Goal: Information Seeking & Learning: Learn about a topic

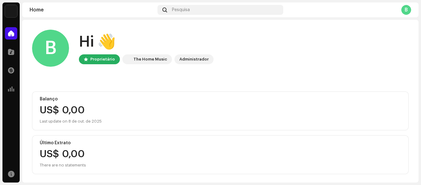
click at [39, 108] on div "Balanço US$ 0,00 Last update on 8 de out. de 2025" at bounding box center [220, 110] width 377 height 39
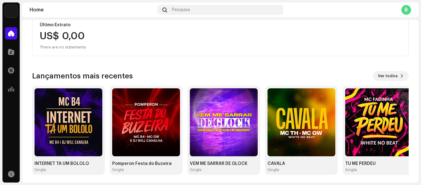
scroll to position [120, 0]
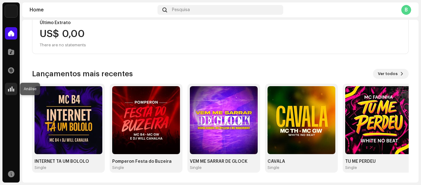
click at [9, 89] on span at bounding box center [11, 88] width 6 height 5
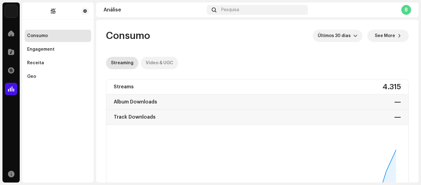
click at [155, 61] on div "Video & UGC" at bounding box center [159, 63] width 27 height 12
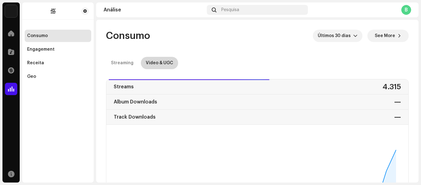
click at [171, 62] on div "Video & UGC" at bounding box center [159, 63] width 27 height 12
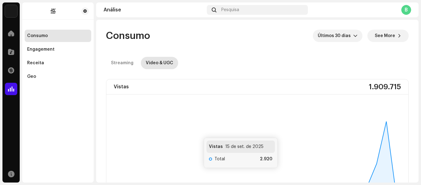
click at [199, 107] on rect at bounding box center [255, 156] width 293 height 99
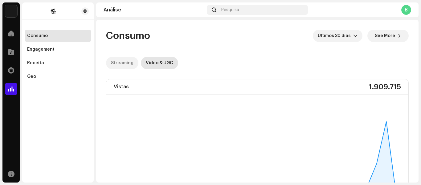
click at [131, 61] on div "Streaming" at bounding box center [122, 63] width 22 height 12
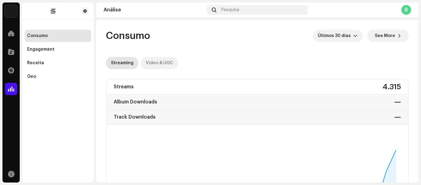
click at [151, 67] on div "Video & UGC" at bounding box center [159, 63] width 27 height 12
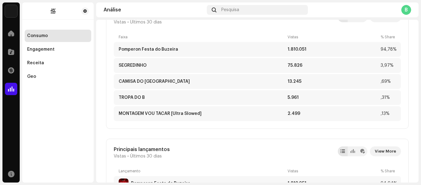
scroll to position [185, 0]
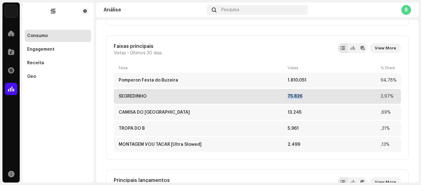
drag, startPoint x: 302, startPoint y: 94, endPoint x: 279, endPoint y: 96, distance: 22.6
click at [279, 96] on div "SEGREDINHO 75.826 3,97%" at bounding box center [257, 96] width 287 height 15
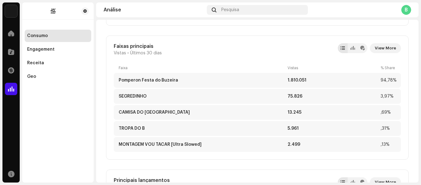
click at [288, 40] on div "Faixas principais Vistas • Últimos 30 [PERSON_NAME] View More Faixa Vistas % Sh…" at bounding box center [257, 97] width 303 height 124
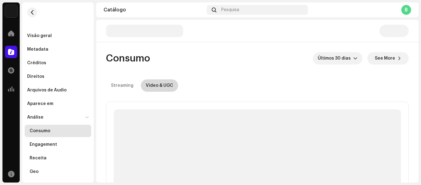
click at [158, 84] on div "Video & UGC" at bounding box center [159, 85] width 27 height 12
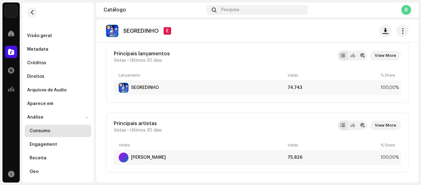
scroll to position [190, 0]
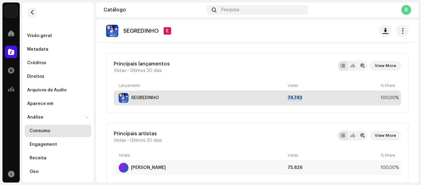
drag, startPoint x: 287, startPoint y: 98, endPoint x: 307, endPoint y: 98, distance: 20.3
click at [307, 98] on div "74.743" at bounding box center [333, 97] width 91 height 5
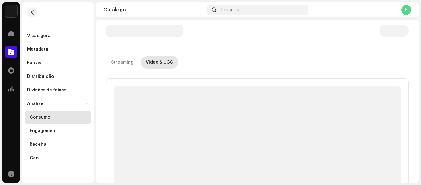
scroll to position [3, 0]
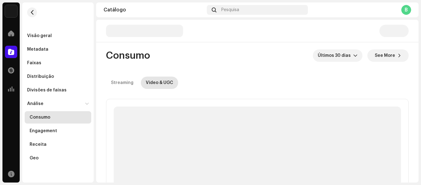
drag, startPoint x: 285, startPoint y: 86, endPoint x: 290, endPoint y: 86, distance: 4.9
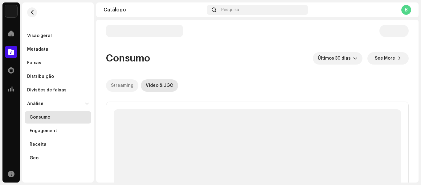
click at [129, 88] on div "Streaming" at bounding box center [122, 85] width 22 height 12
click at [165, 85] on div "Video & UGC" at bounding box center [159, 85] width 27 height 12
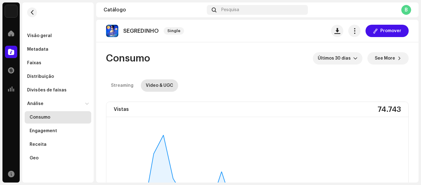
click at [121, 92] on re-o-consumption-dashboard-header "Consumo Últimos 30 [PERSON_NAME] See More Streaming Video & UGC" at bounding box center [257, 69] width 303 height 54
click at [135, 82] on p-tab "Streaming" at bounding box center [122, 85] width 32 height 12
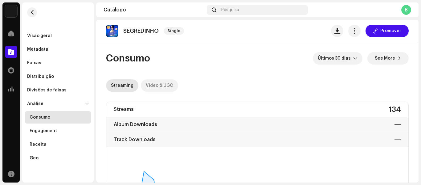
click at [167, 84] on div "Video & UGC" at bounding box center [159, 85] width 27 height 12
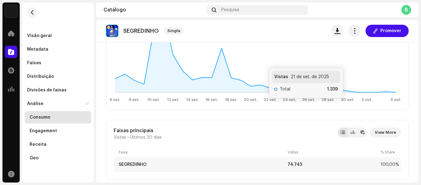
scroll to position [31, 0]
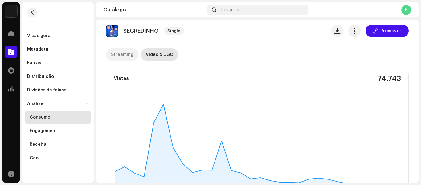
click at [127, 58] on div "Streaming" at bounding box center [122, 54] width 22 height 12
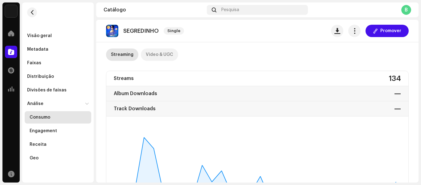
click at [171, 52] on div "Video & UGC" at bounding box center [159, 54] width 27 height 12
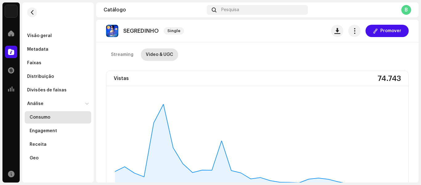
click at [57, 117] on div "Consumo" at bounding box center [59, 117] width 59 height 5
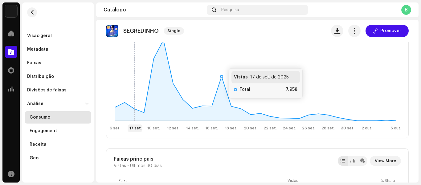
scroll to position [92, 0]
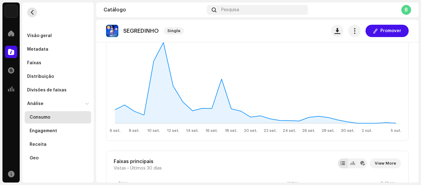
click at [34, 14] on button "button" at bounding box center [32, 12] width 10 height 10
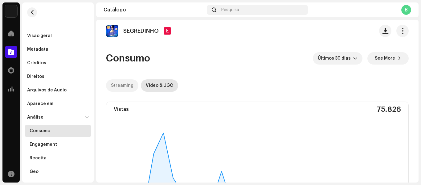
click at [125, 89] on div "Streaming" at bounding box center [122, 85] width 22 height 12
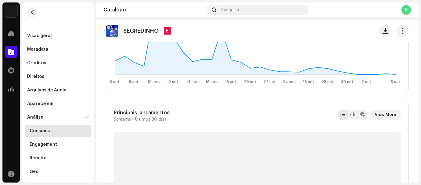
scroll to position [61, 0]
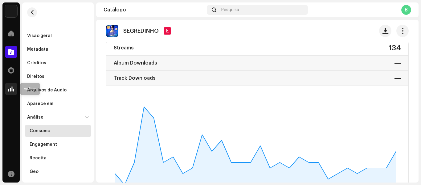
click at [16, 86] on div at bounding box center [11, 89] width 12 height 12
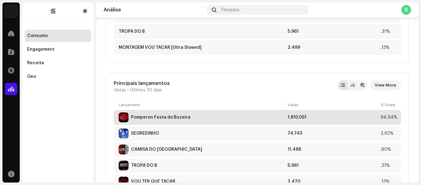
scroll to position [308, 0]
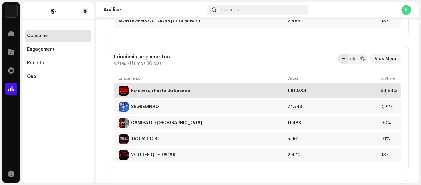
click at [223, 92] on div "Pomperon Festa do Buzeira" at bounding box center [202, 91] width 166 height 10
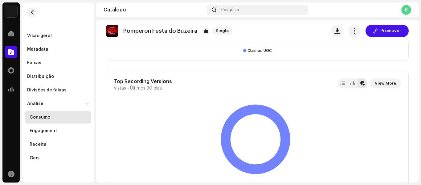
scroll to position [942, 0]
